Goal: Transaction & Acquisition: Download file/media

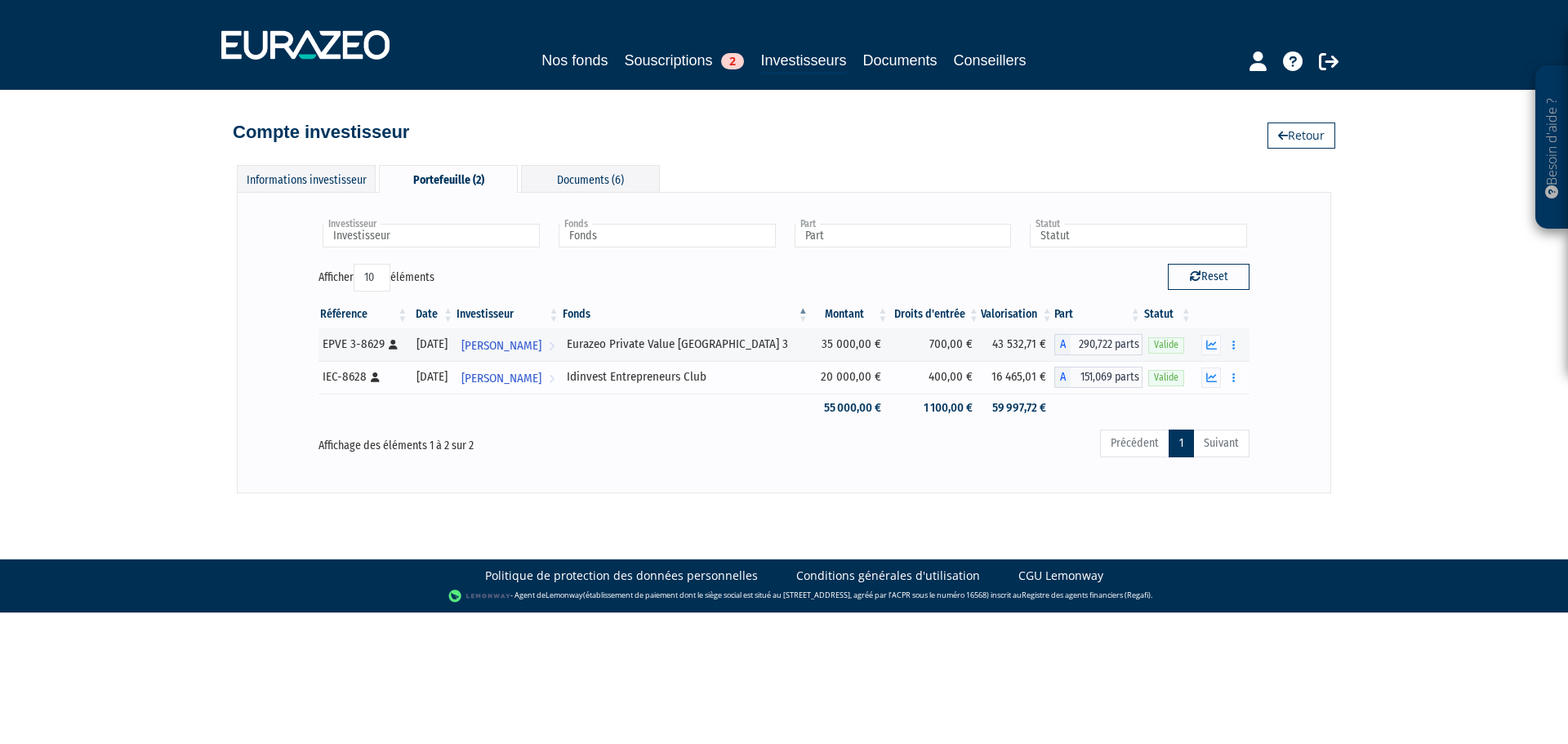
click at [1222, 379] on div "Documents Rachat libre" at bounding box center [1221, 378] width 45 height 21
click at [1212, 378] on icon "button" at bounding box center [1211, 377] width 10 height 10
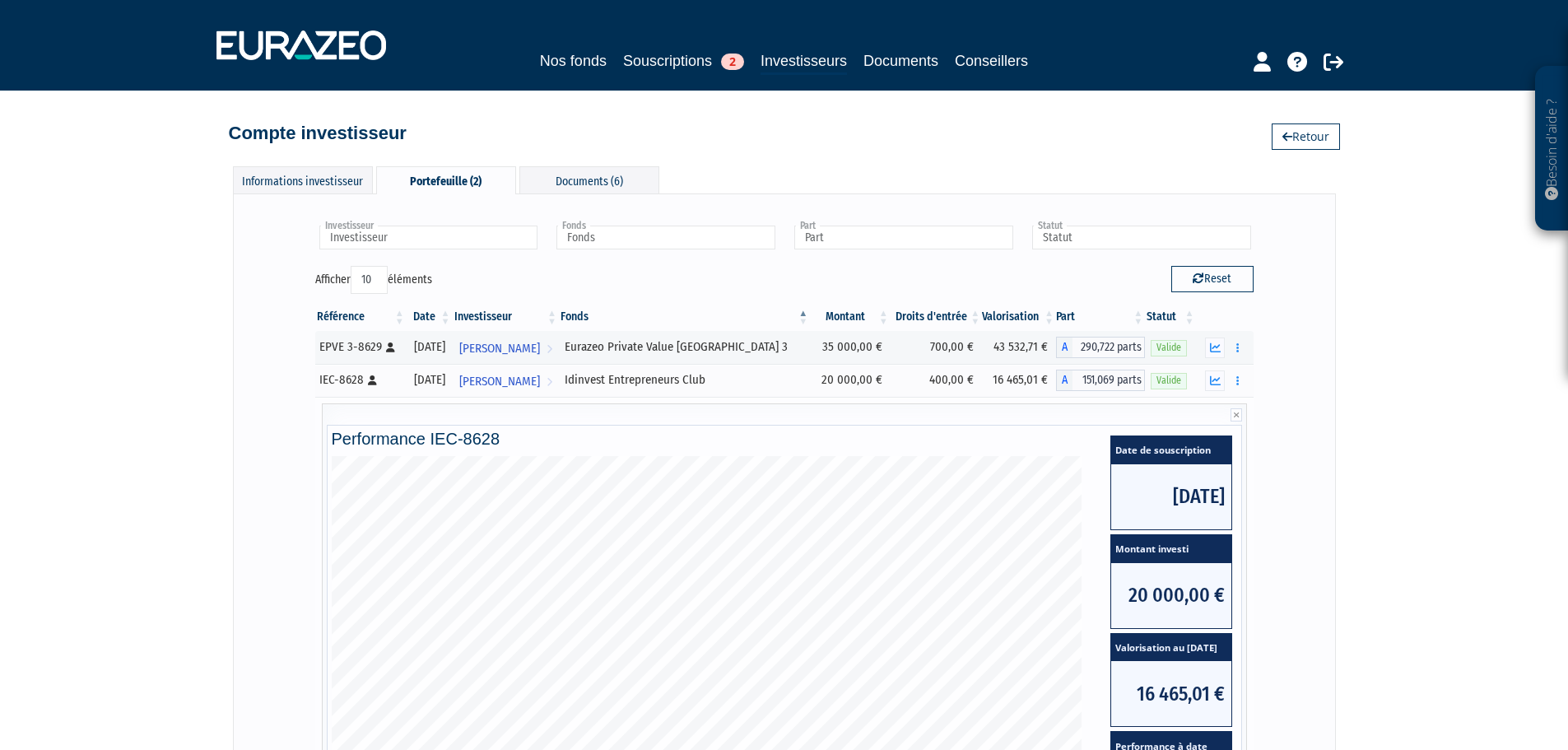
scroll to position [379, 0]
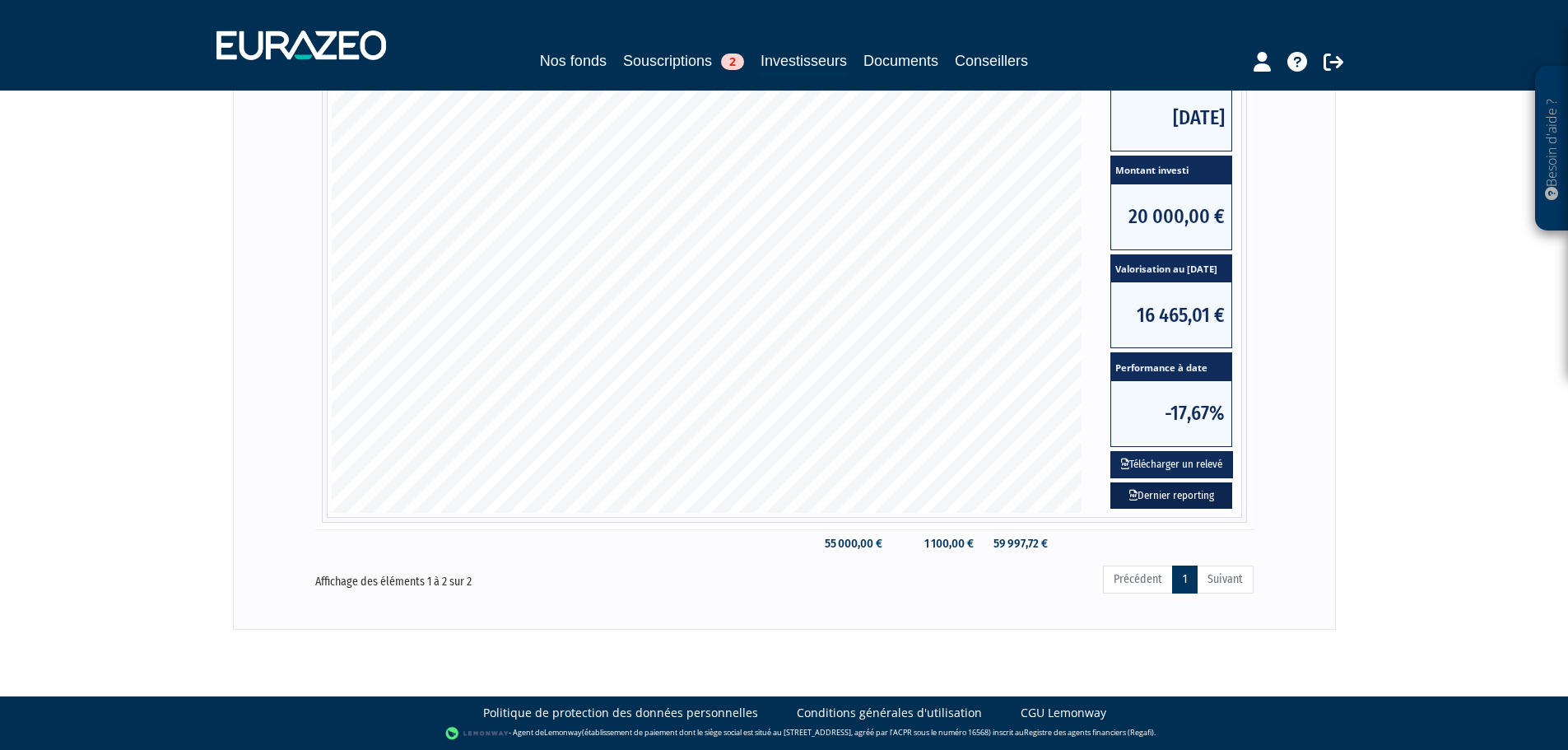
click at [1177, 493] on link "Dernier reporting" at bounding box center [1170, 495] width 122 height 27
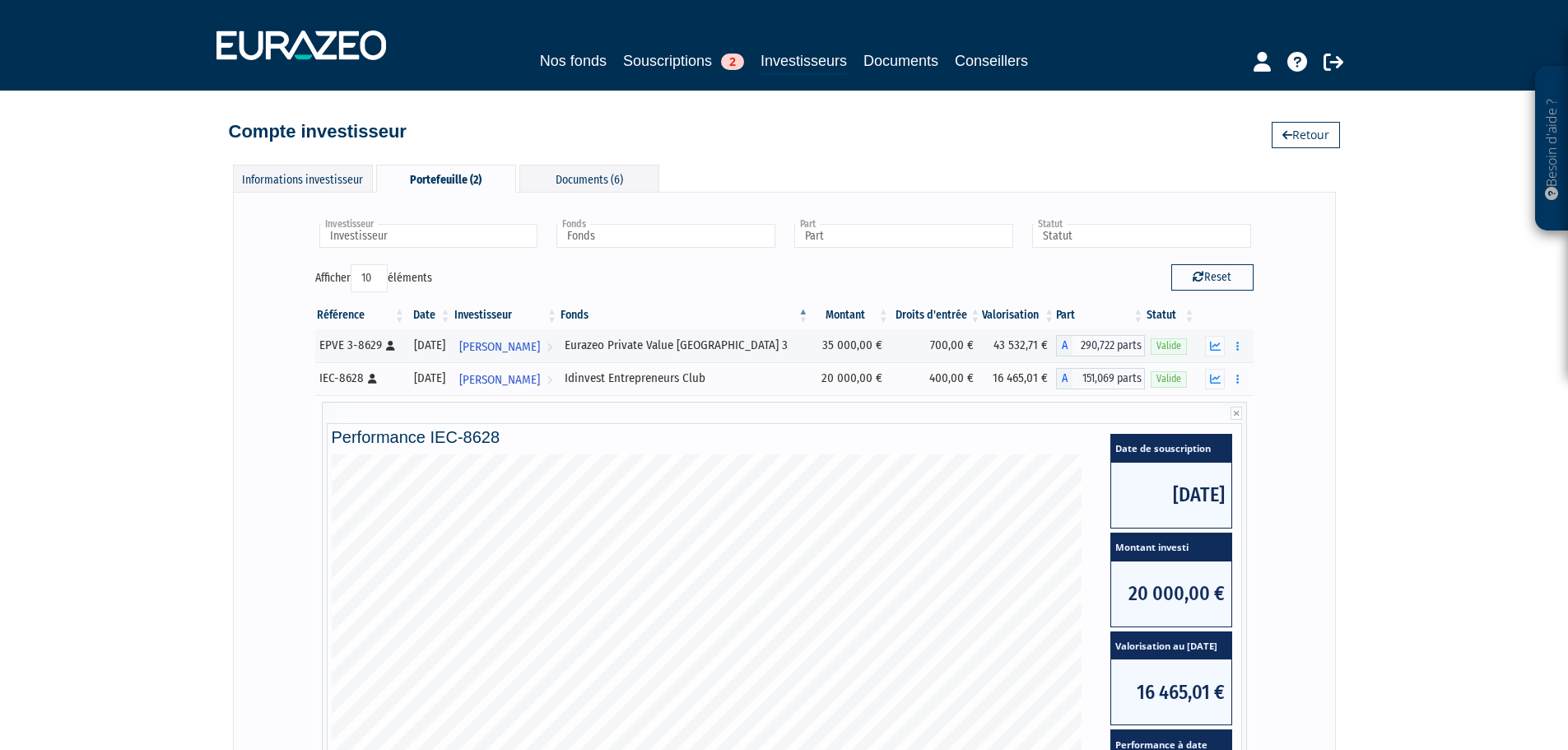
scroll to position [0, 0]
click at [1207, 348] on button "button" at bounding box center [1214, 348] width 20 height 21
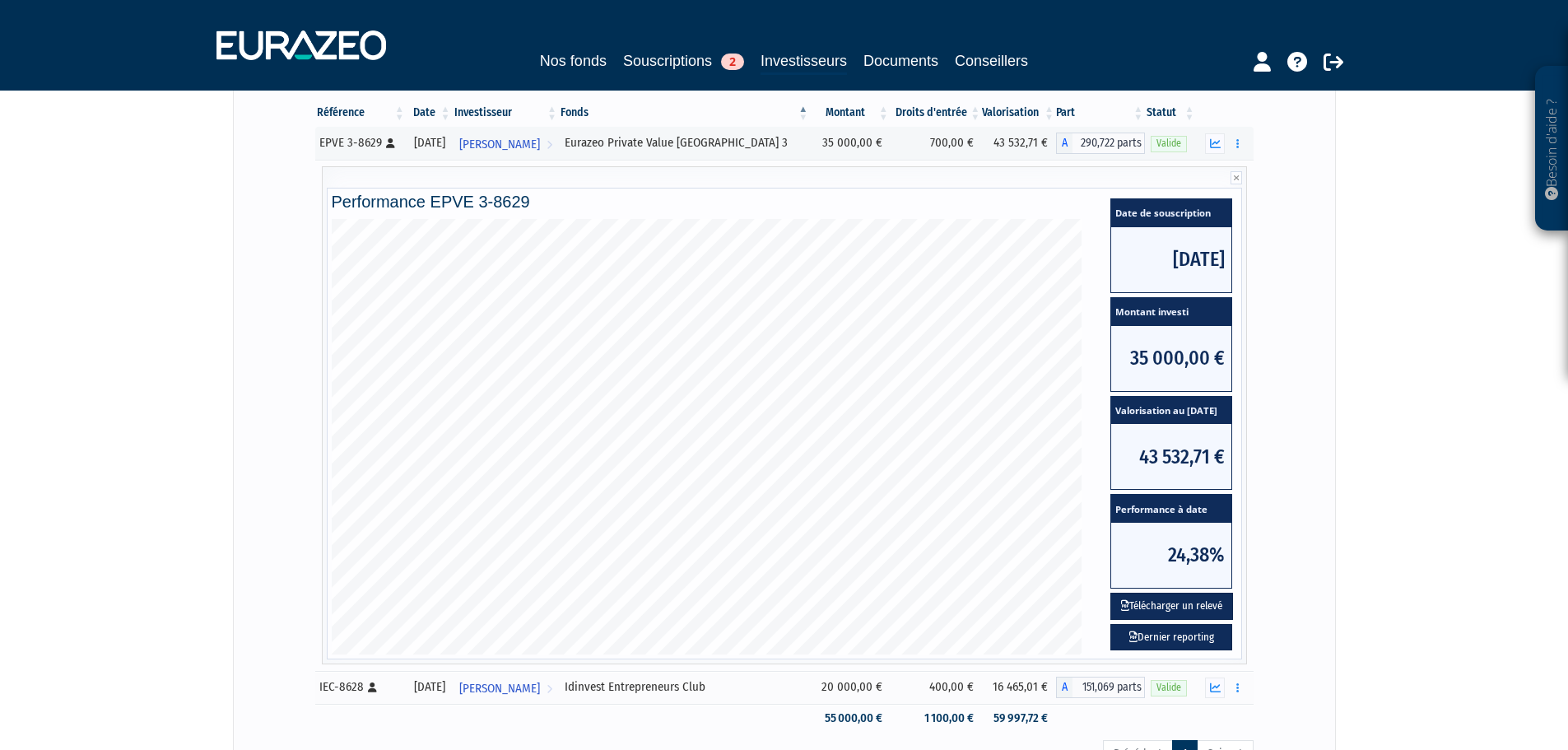
scroll to position [247, 0]
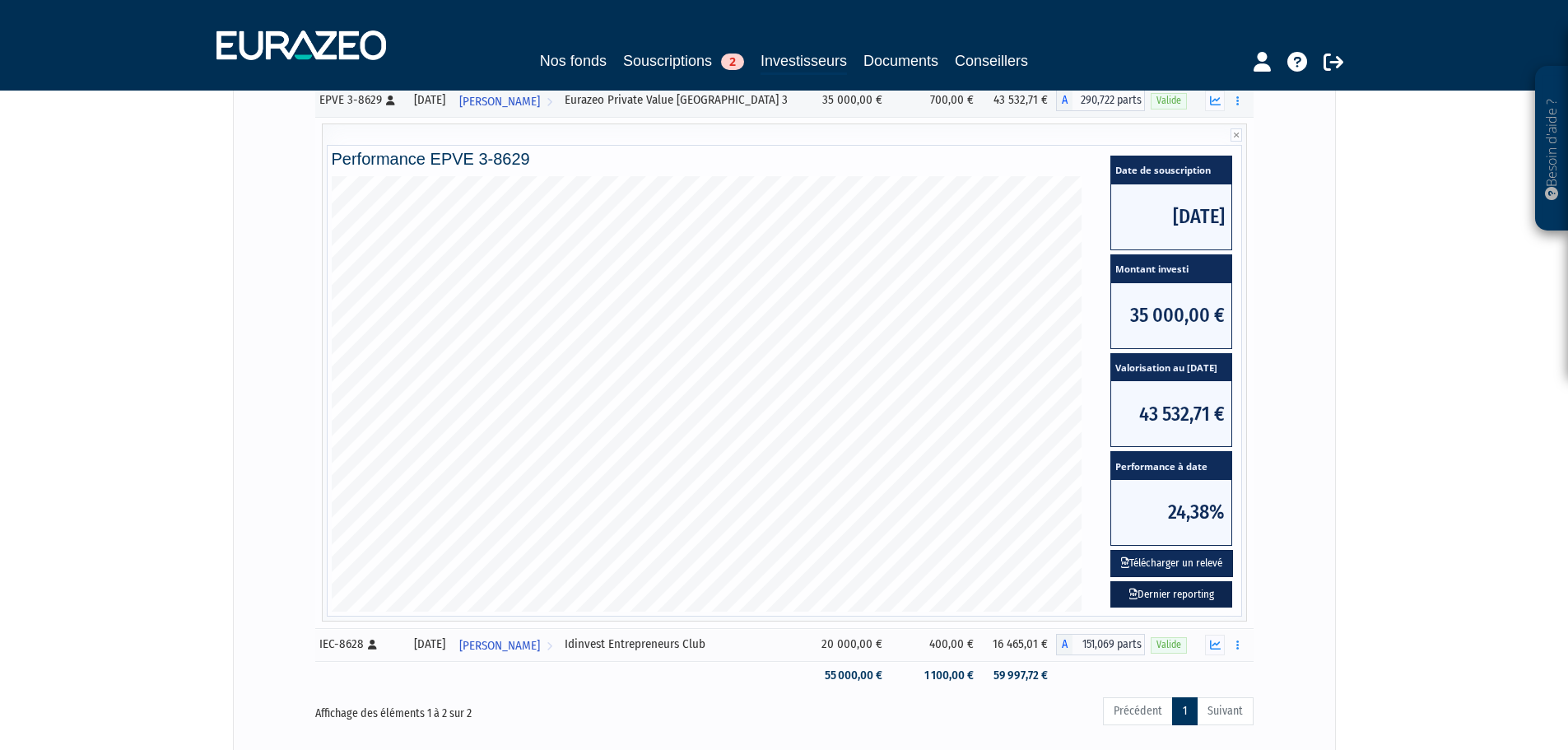
click at [1198, 598] on link "Dernier reporting" at bounding box center [1170, 595] width 122 height 27
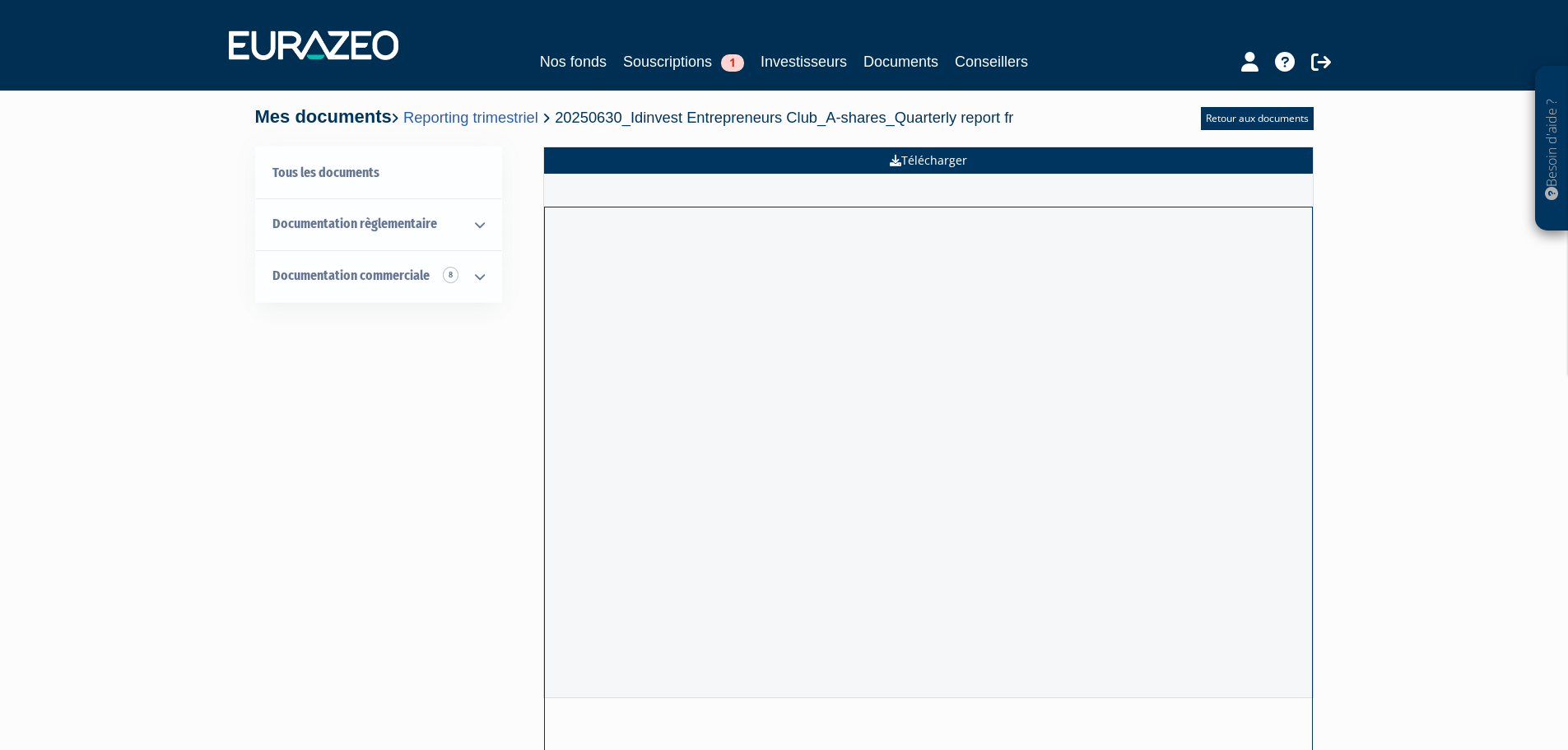
click at [945, 149] on link "Télécharger" at bounding box center [929, 161] width 769 height 27
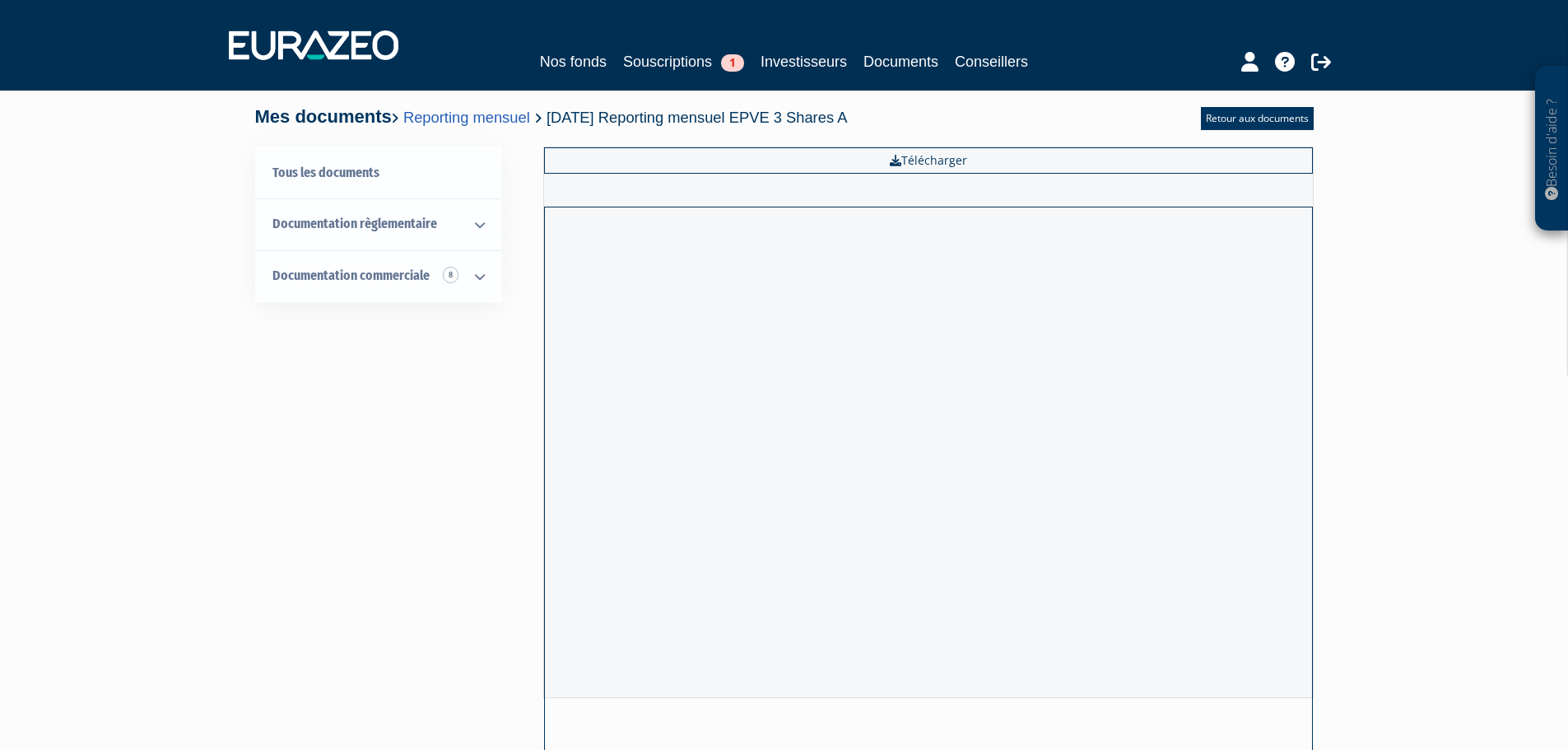
drag, startPoint x: 1374, startPoint y: 732, endPoint x: 1360, endPoint y: 715, distance: 22.0
click at [1374, 732] on div "Besoin d'aide ? × J'ai besoin d'aide Si vous avez une question à propos du fonc…" at bounding box center [784, 401] width 1568 height 802
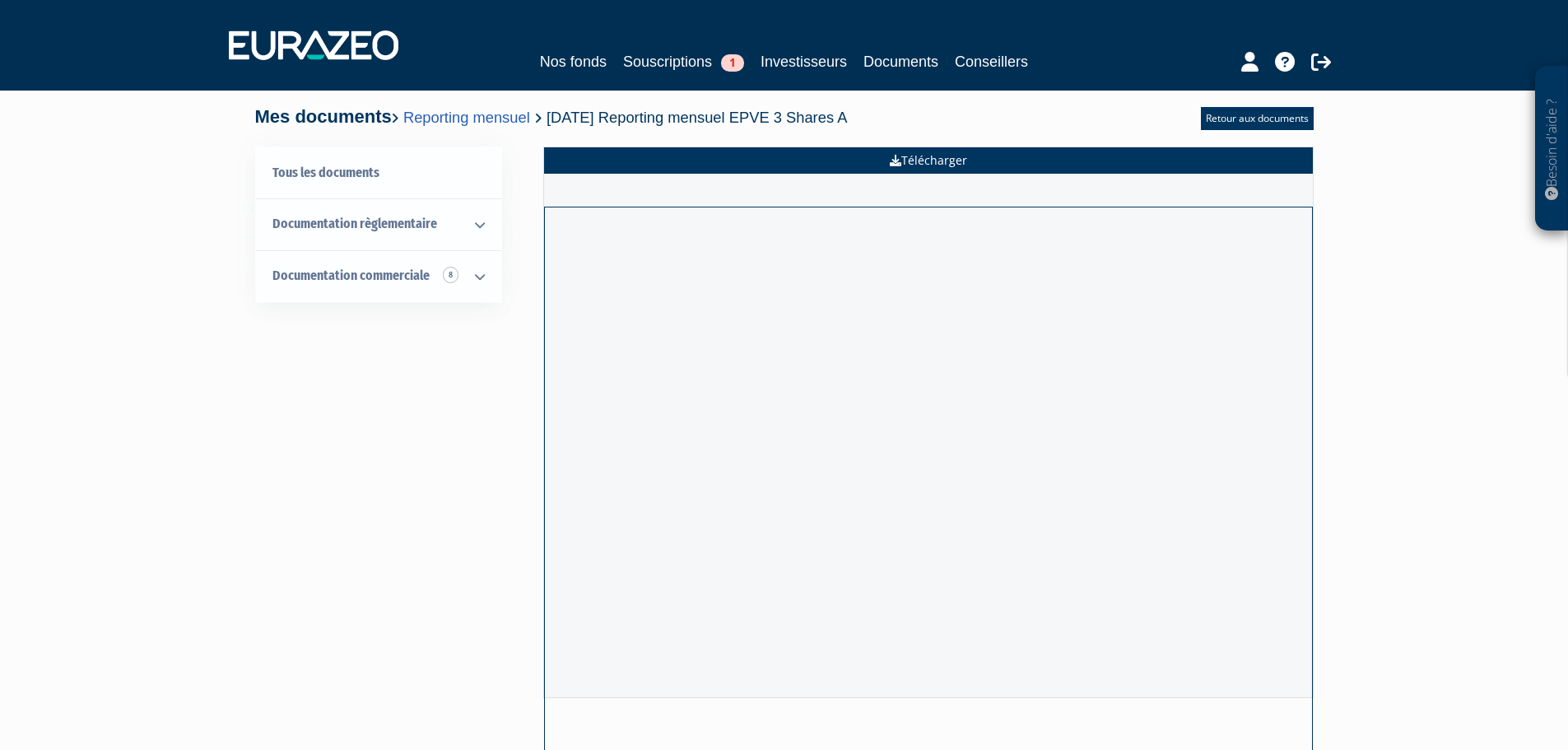
click at [903, 160] on link "Télécharger" at bounding box center [929, 161] width 769 height 27
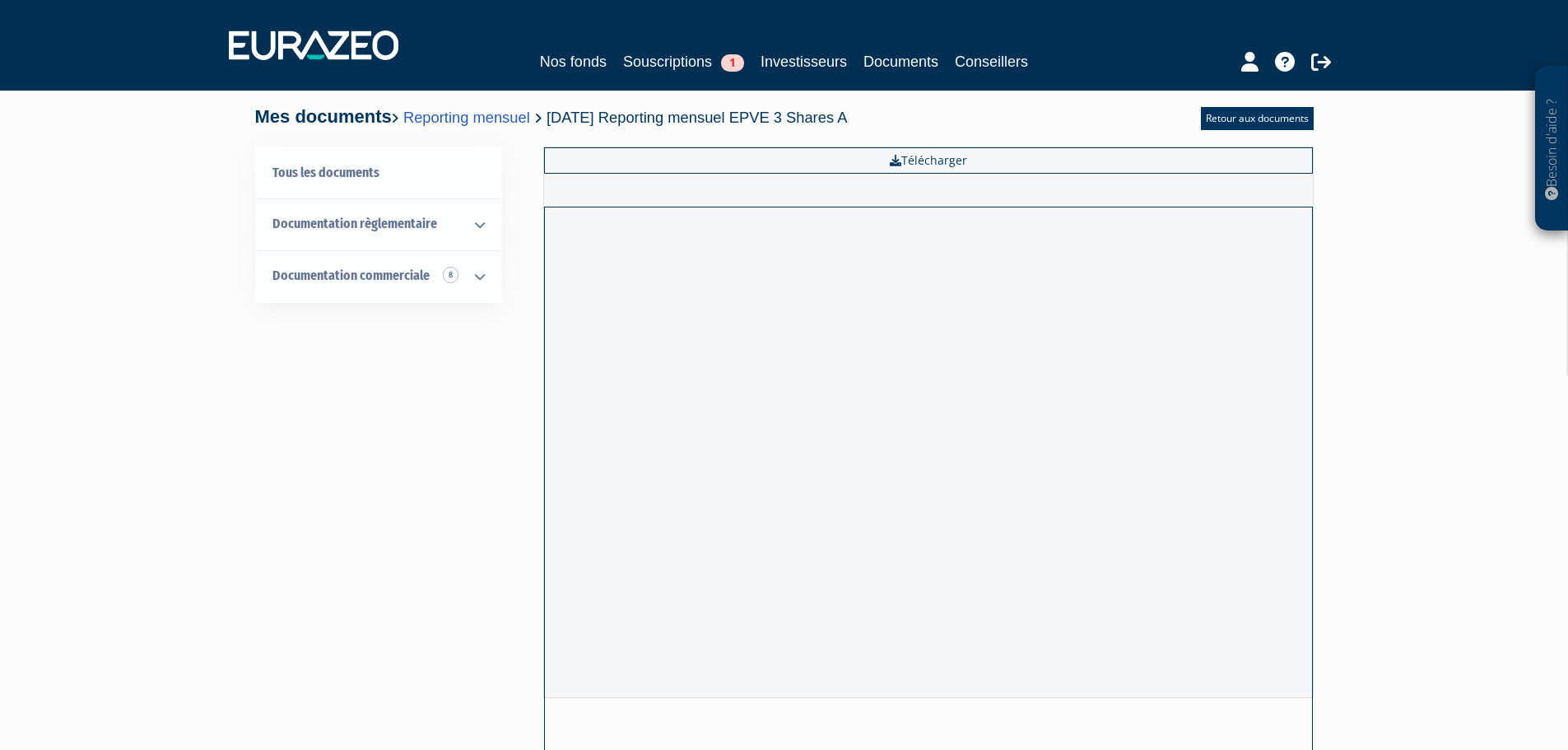
drag, startPoint x: 342, startPoint y: 410, endPoint x: 376, endPoint y: 346, distance: 72.5
click at [342, 410] on div "Tous les documents Documentation règlementaire EMT Documentation commerciale 8 …" at bounding box center [784, 455] width 1034 height 616
